Goal: Book appointment/travel/reservation

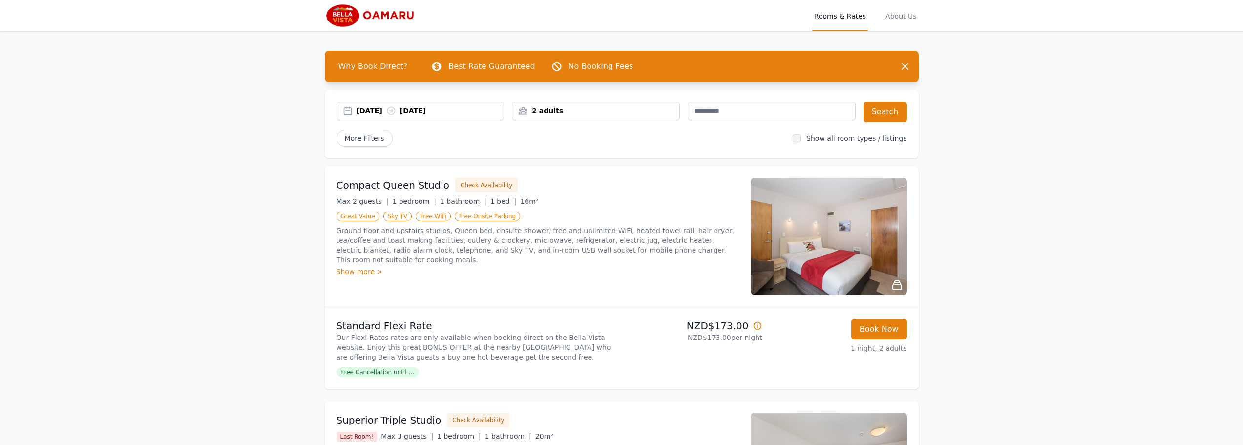
click at [462, 108] on div "[DATE] [DATE]" at bounding box center [431, 111] width 148 height 10
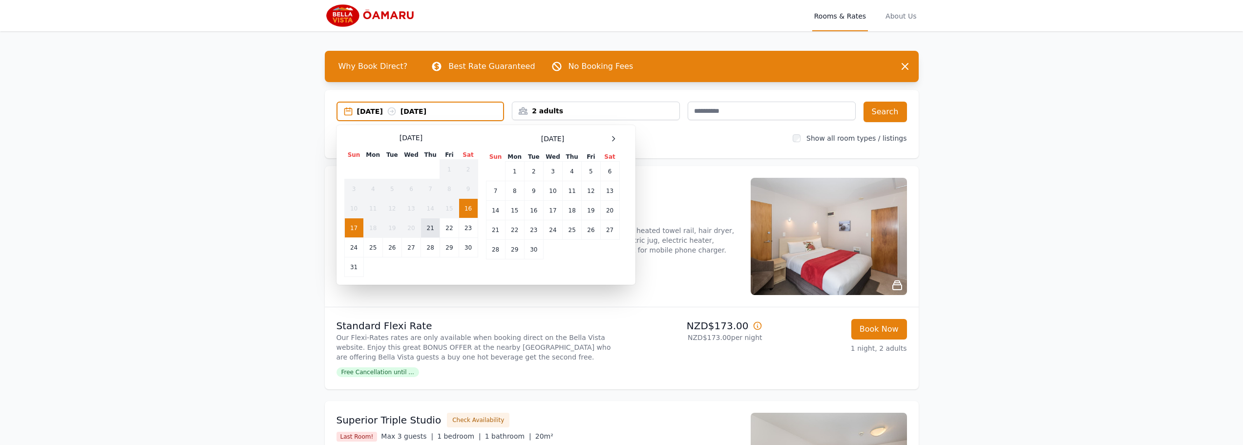
click at [432, 231] on td "21" at bounding box center [430, 228] width 19 height 20
click at [455, 231] on td "22" at bounding box center [449, 228] width 19 height 20
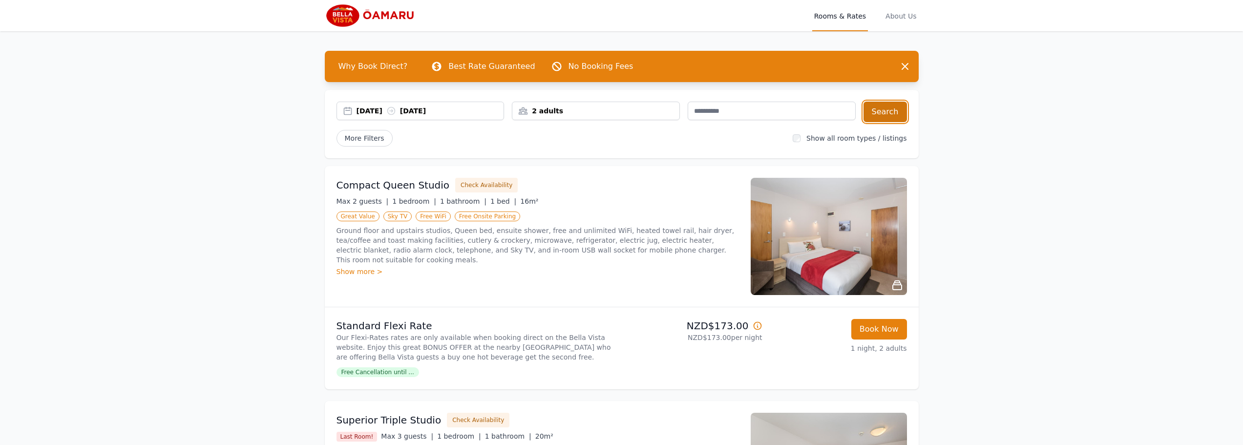
click at [891, 112] on button "Search" at bounding box center [885, 112] width 43 height 21
click at [414, 109] on div "[DATE] [DATE]" at bounding box center [431, 111] width 148 height 10
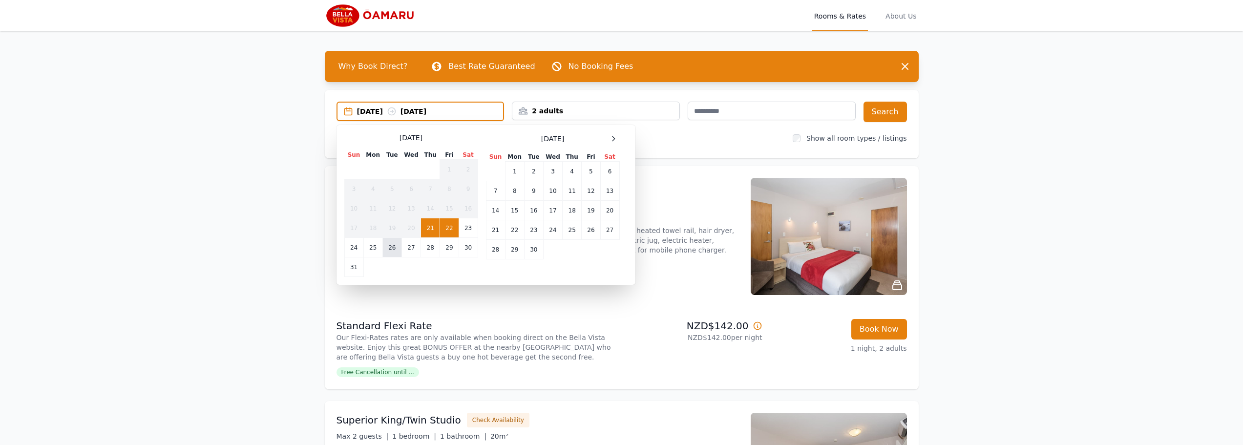
click at [387, 250] on td "26" at bounding box center [391, 248] width 19 height 20
click at [407, 248] on td "27" at bounding box center [411, 248] width 19 height 20
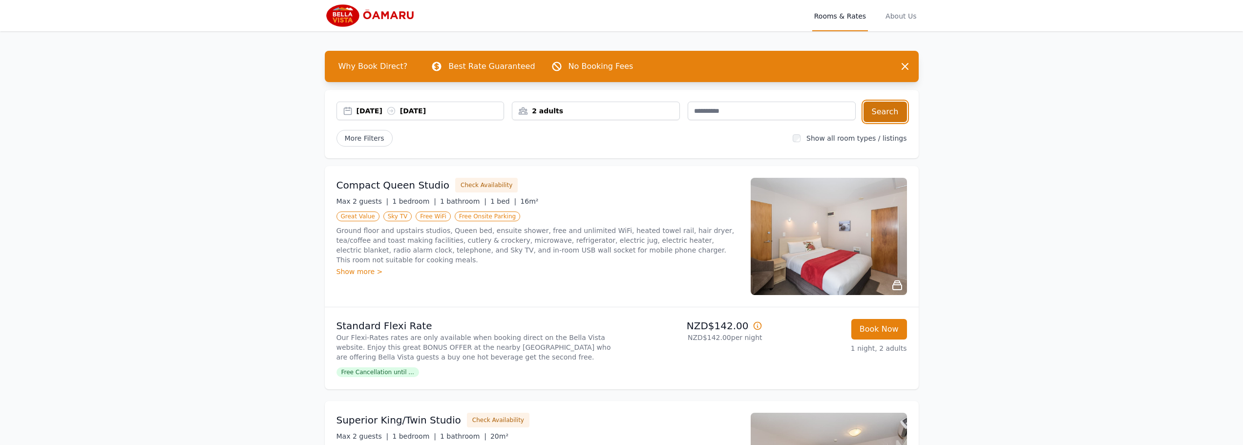
click at [880, 117] on button "Search" at bounding box center [885, 112] width 43 height 21
